Goal: Go to known website: Access a specific website the user already knows

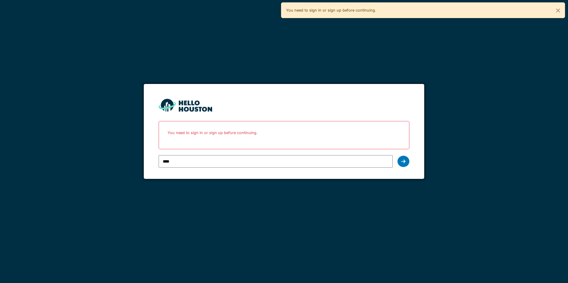
type input "**********"
click at [405, 160] on icon at bounding box center [403, 161] width 4 height 5
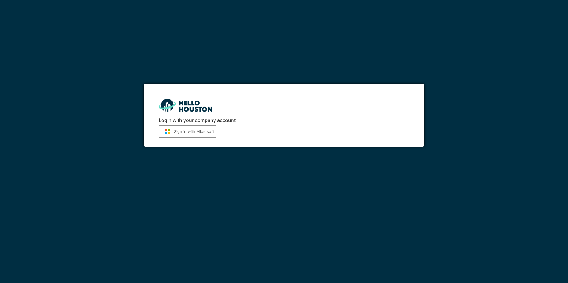
click at [197, 132] on button "Sign in with Microsoft" at bounding box center [187, 132] width 57 height 12
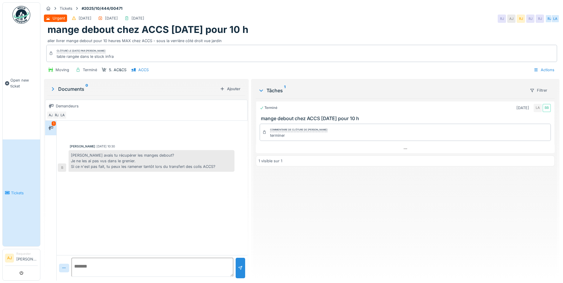
scroll to position [4, 0]
